Goal: Book appointment/travel/reservation

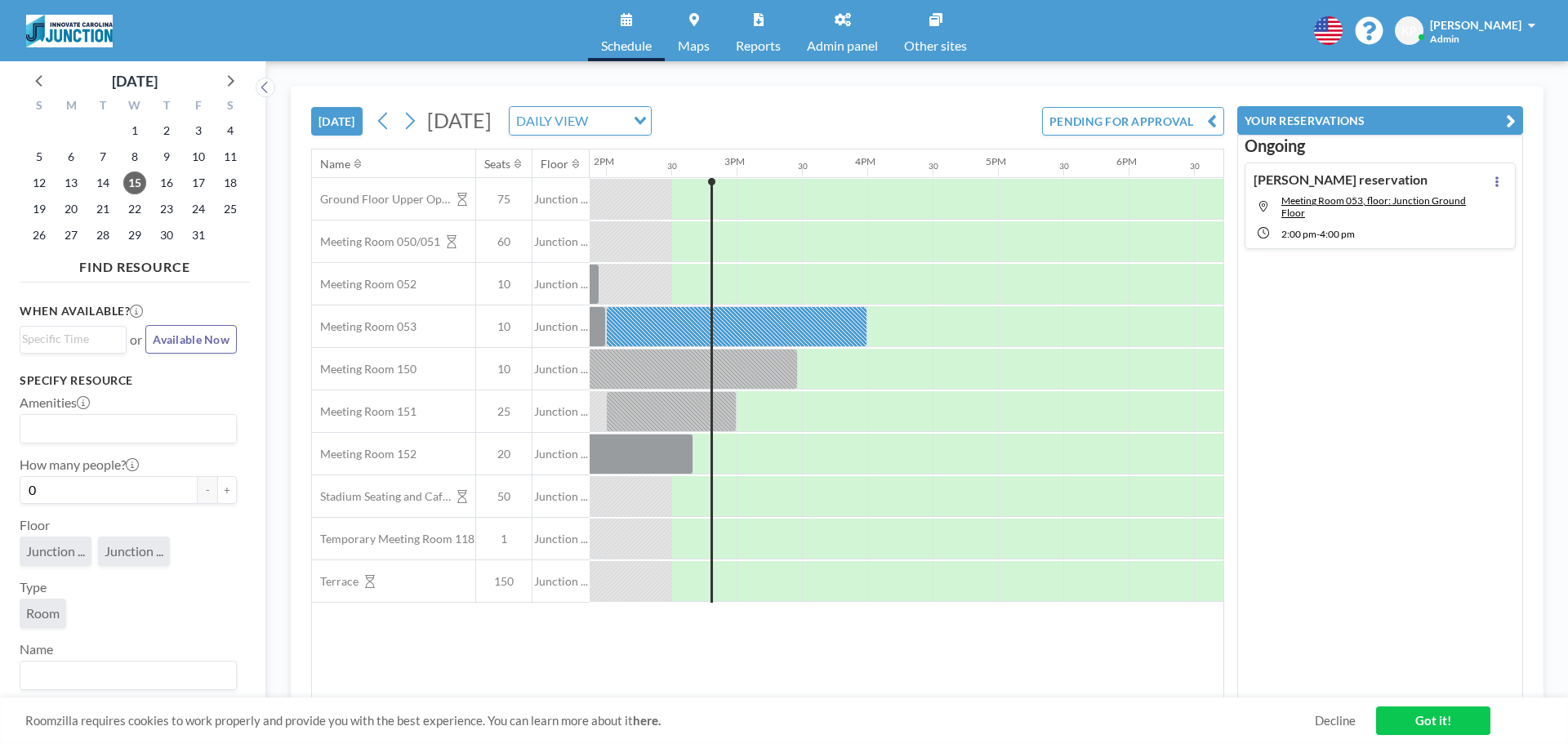
scroll to position [0, 1829]
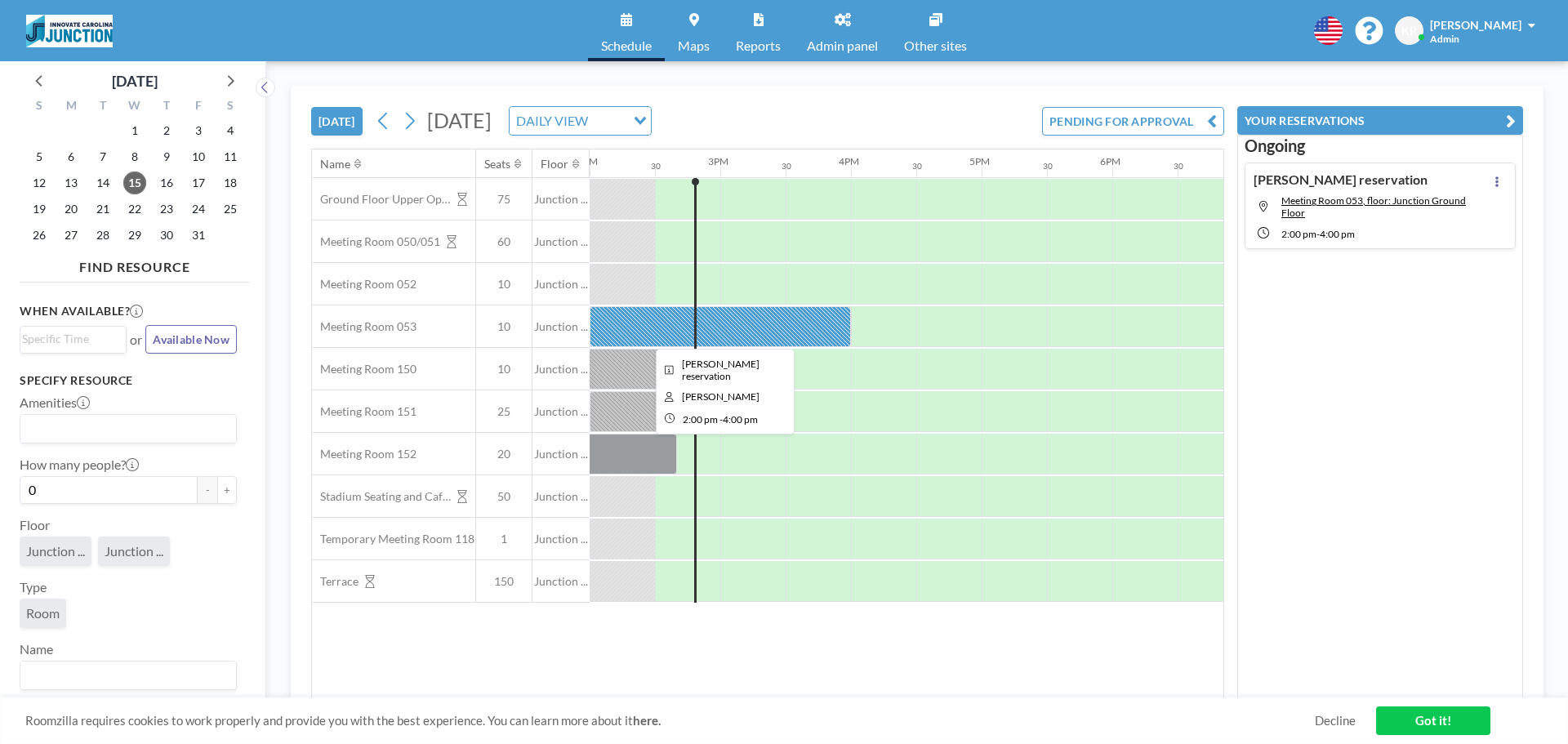
click at [712, 316] on div at bounding box center [720, 326] width 262 height 41
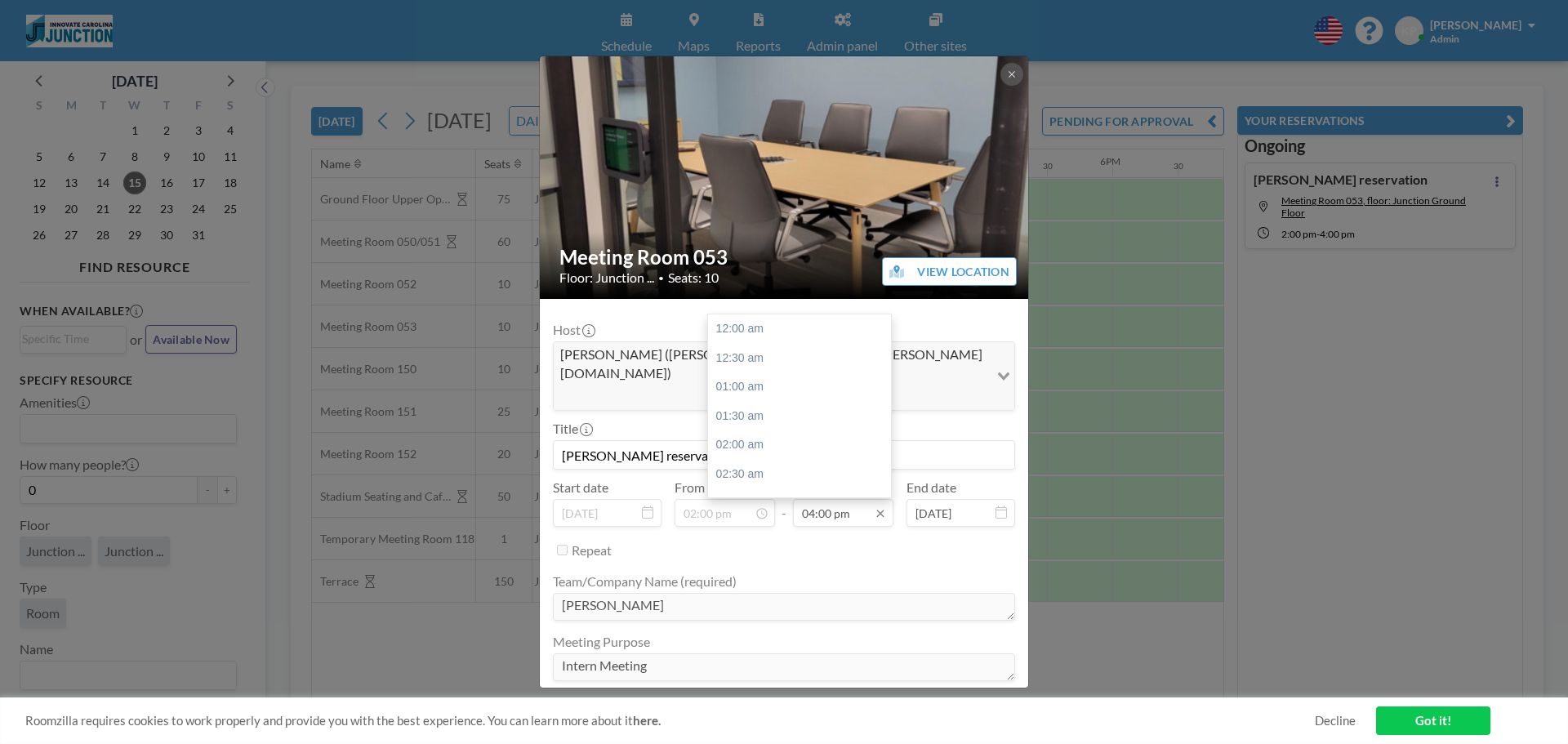
scroll to position [930, 0]
click at [847, 500] on input "04:00 pm" at bounding box center [842, 513] width 101 height 28
click at [808, 338] on div "03:00 pm" at bounding box center [803, 353] width 191 height 30
type input "03:00 pm"
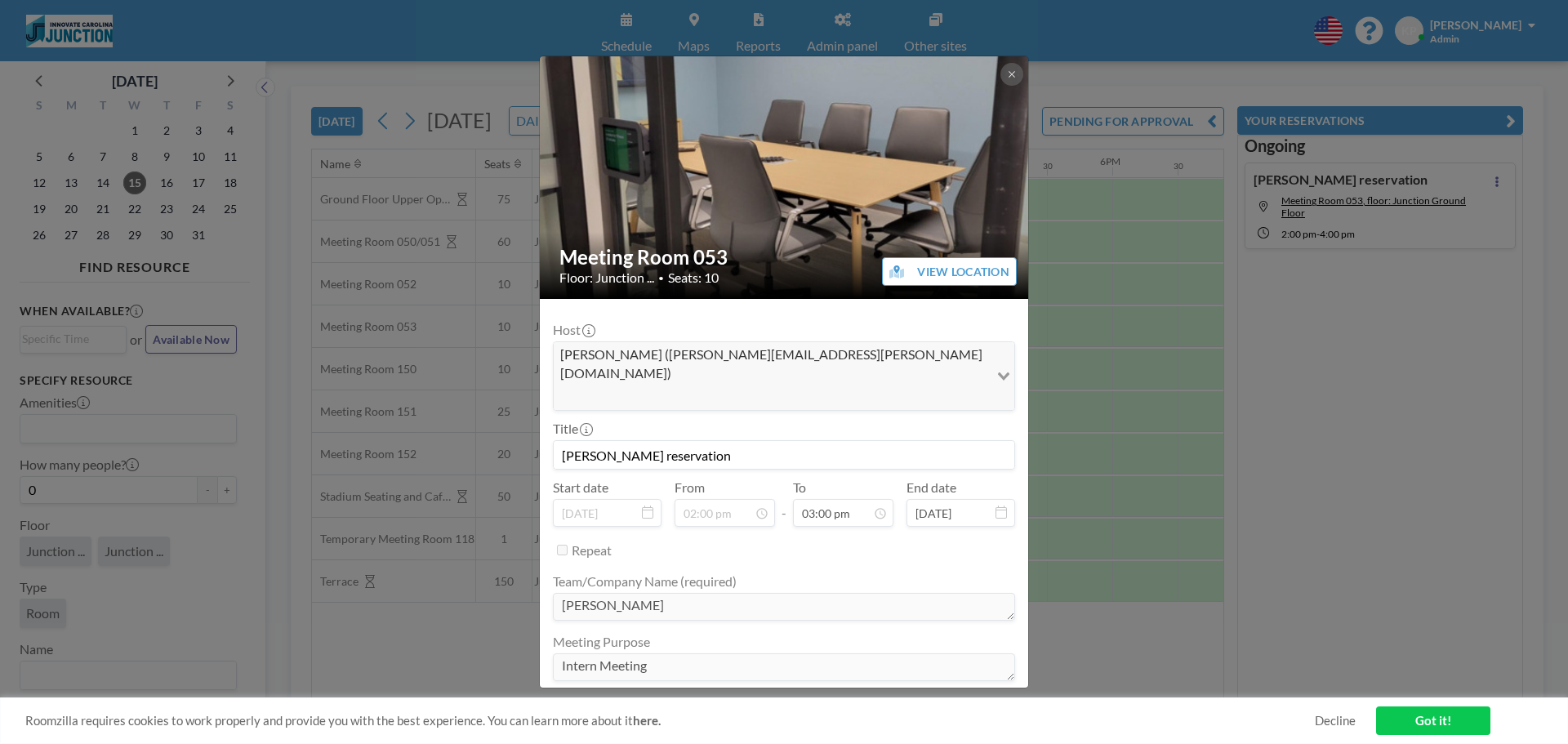
scroll to position [872, 0]
click at [940, 698] on button "SAVE CHANGES" at bounding box center [963, 712] width 103 height 29
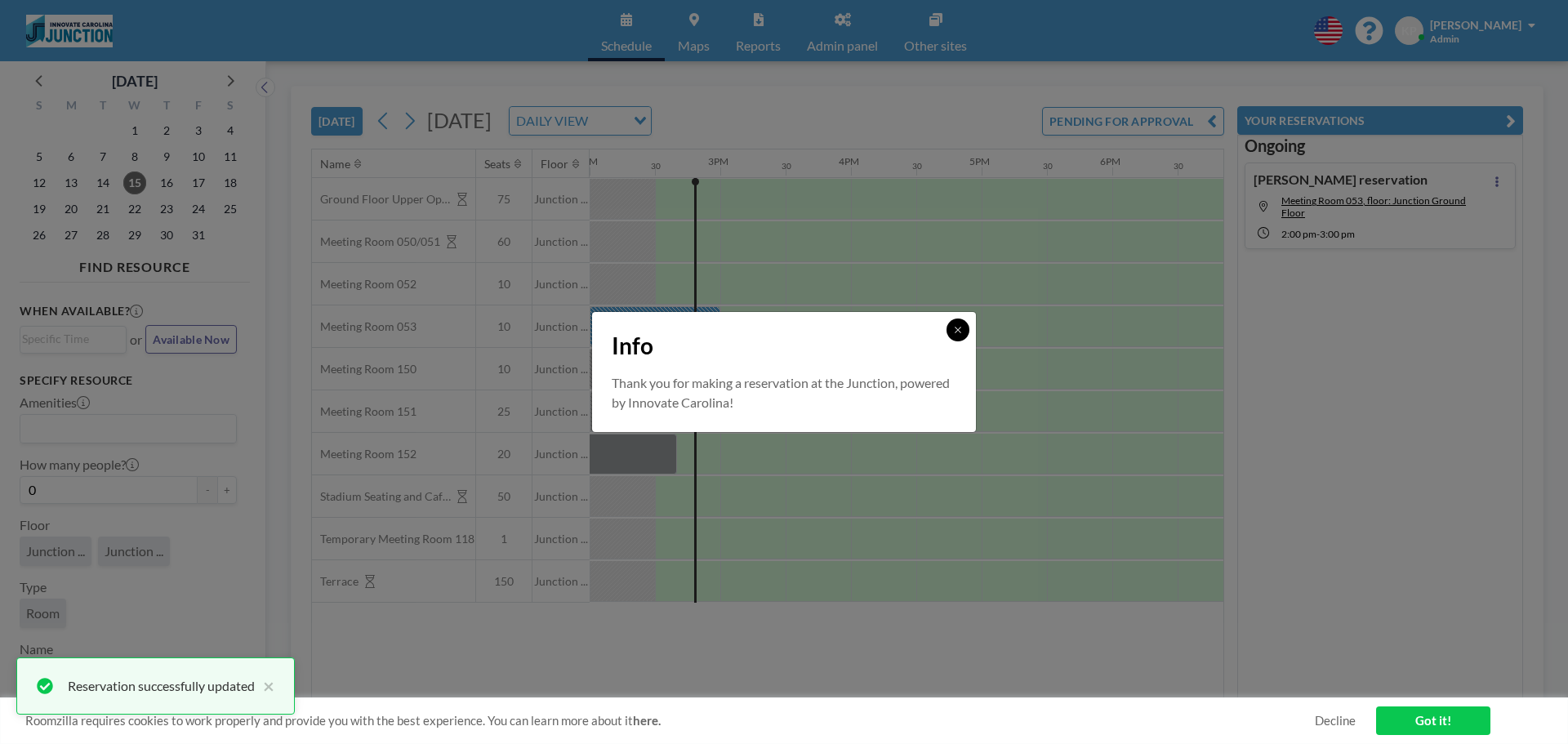
click at [955, 329] on icon at bounding box center [957, 330] width 10 height 10
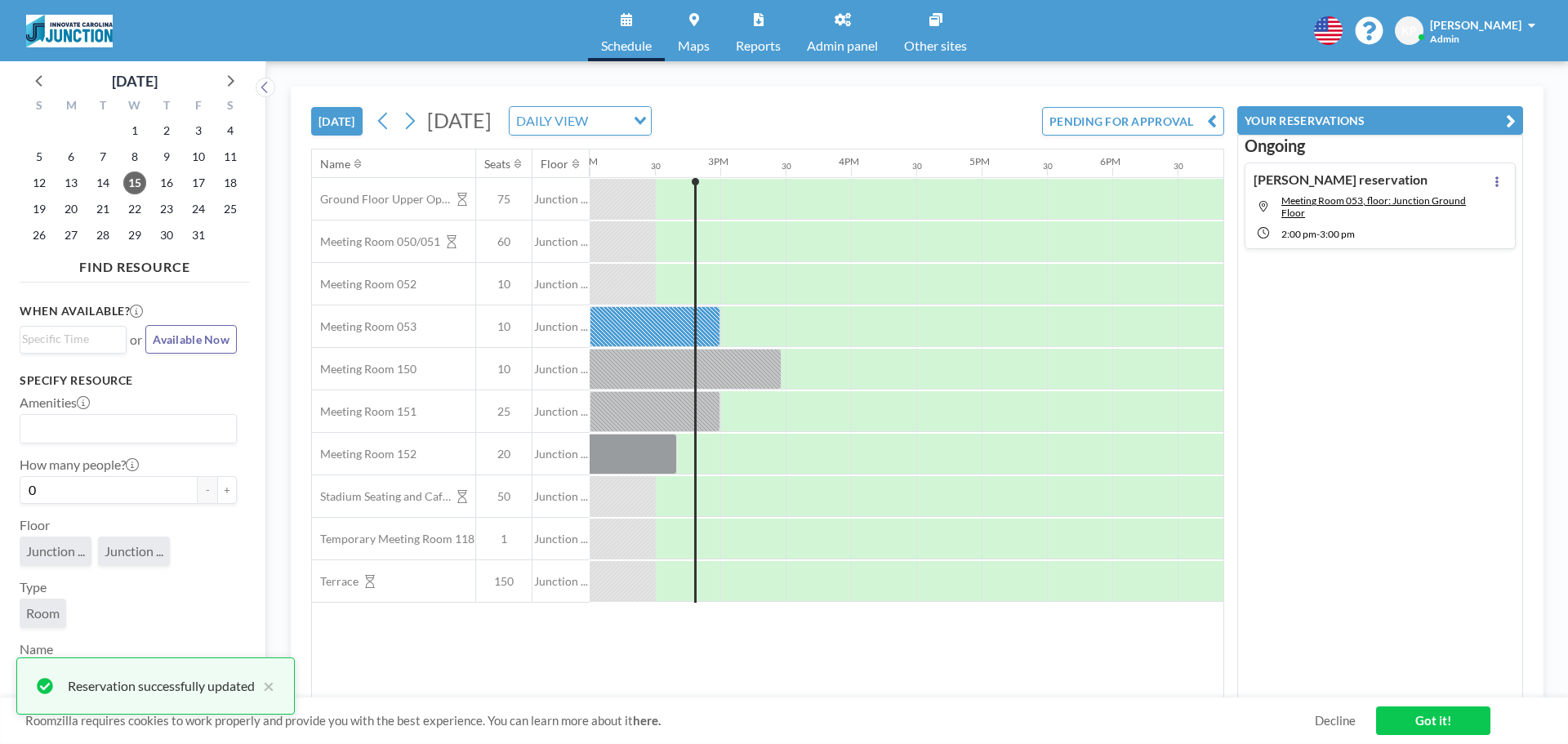
drag, startPoint x: 858, startPoint y: 686, endPoint x: 842, endPoint y: 699, distance: 20.6
click at [842, 699] on div "[DATE] [DATE] DAILY VIEW Loading... PENDING FOR APPROVAL Name Seats Floor 12AM …" at bounding box center [916, 402] width 1253 height 634
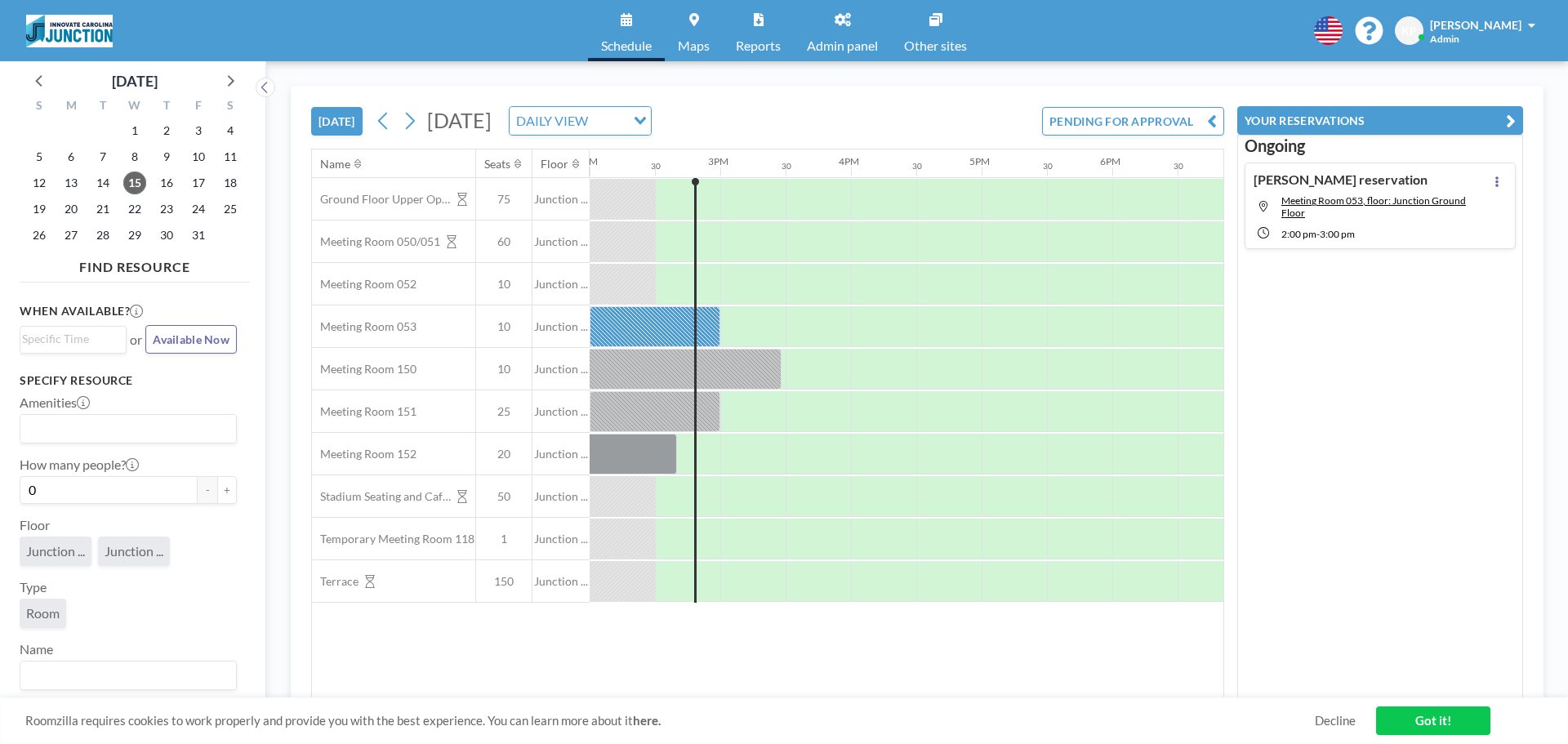
click at [842, 660] on div "Name Seats Floor 12AM 30 1AM 30 2AM 30 3AM 30 4AM 30 5AM 30 6AM 30 7AM 30 8AM 3…" at bounding box center [767, 424] width 911 height 549
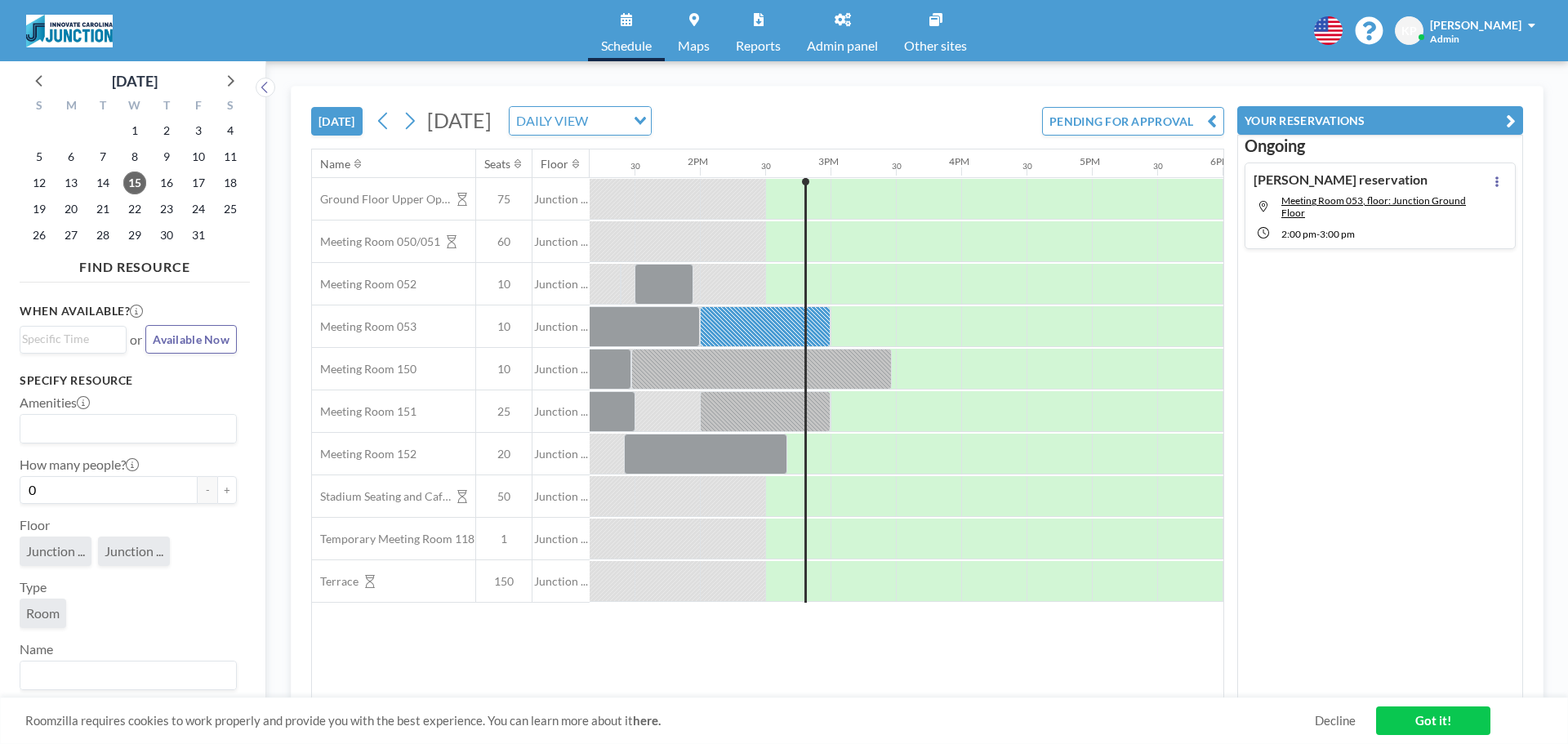
scroll to position [0, 1694]
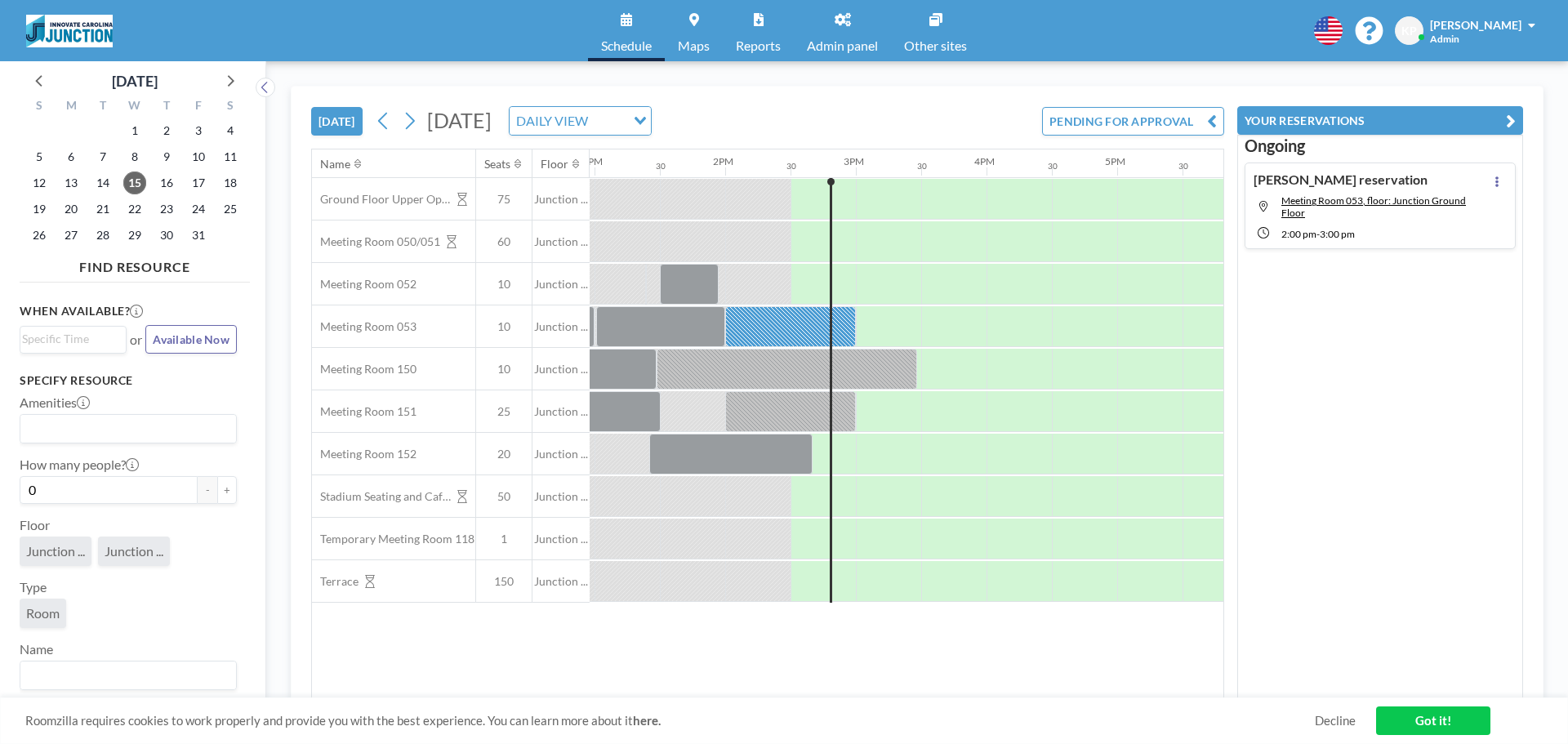
click at [878, 670] on div "Name Seats Floor 12AM 30 1AM 30 2AM 30 3AM 30 4AM 30 5AM 30 6AM 30 7AM 30 8AM 3…" at bounding box center [767, 424] width 911 height 549
